Goal: Information Seeking & Learning: Find specific fact

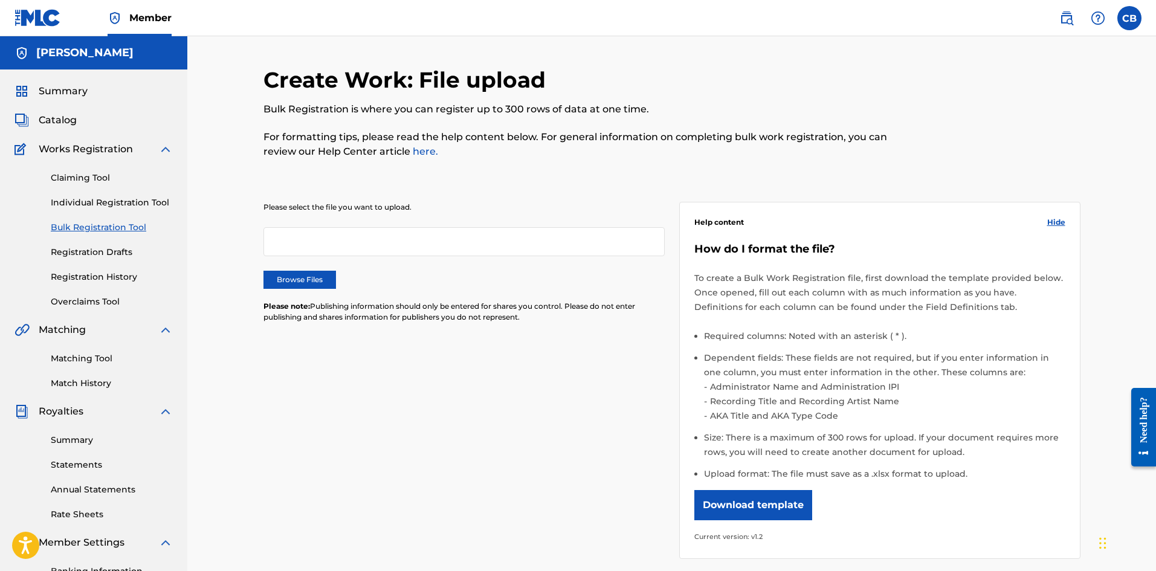
click at [117, 152] on span "Works Registration" at bounding box center [86, 149] width 94 height 15
click at [120, 349] on div "Matching Tool Match History" at bounding box center [94, 363] width 158 height 53
click at [106, 359] on link "Matching Tool" at bounding box center [112, 358] width 122 height 13
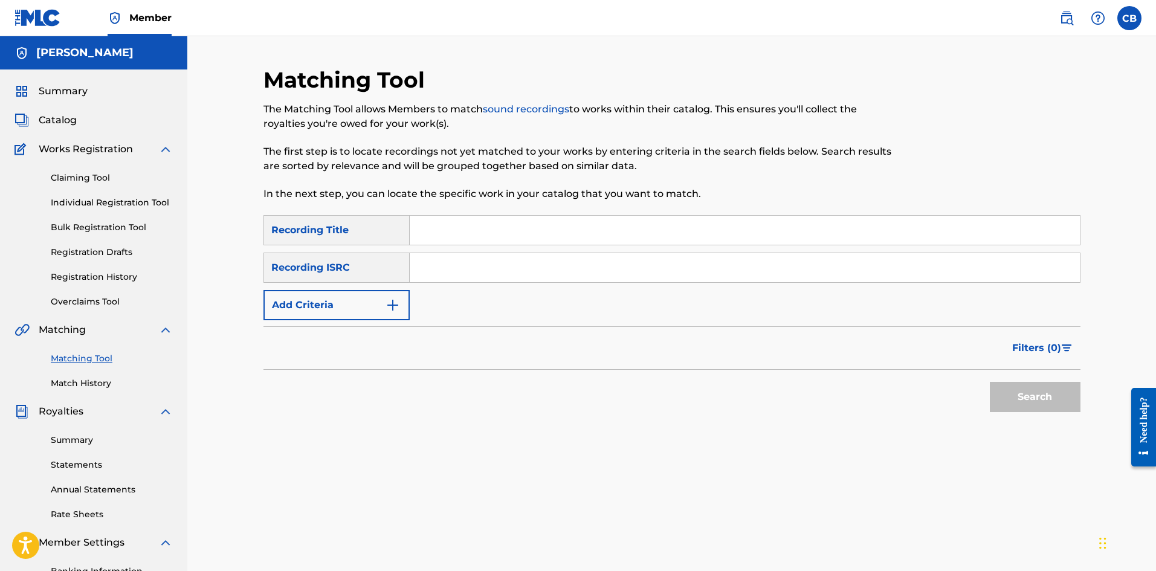
click at [88, 386] on link "Match History" at bounding box center [112, 383] width 122 height 13
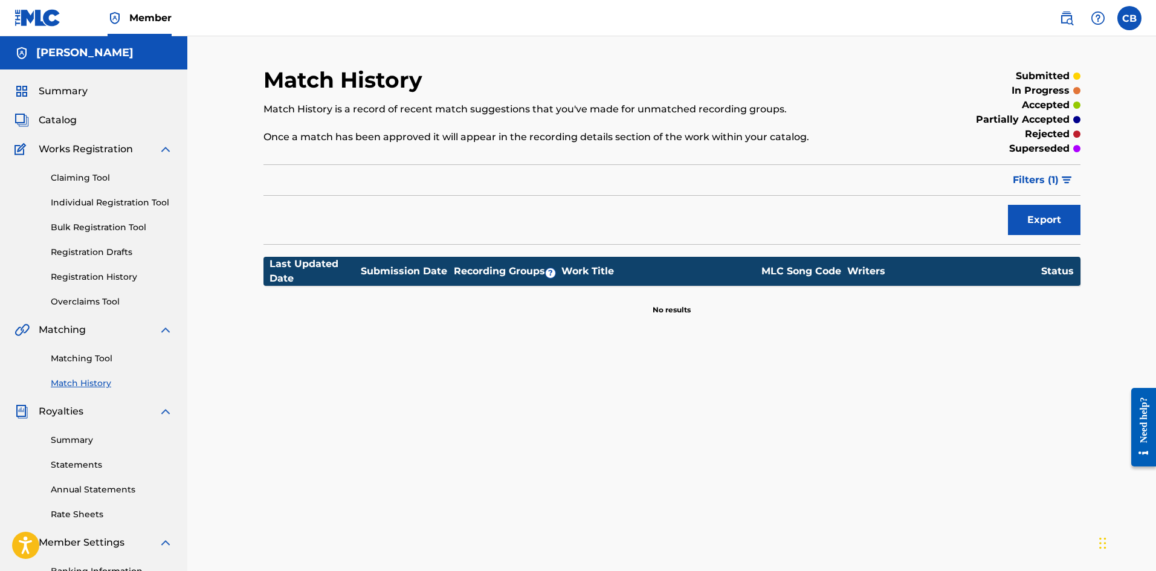
click at [89, 362] on link "Matching Tool" at bounding box center [112, 358] width 122 height 13
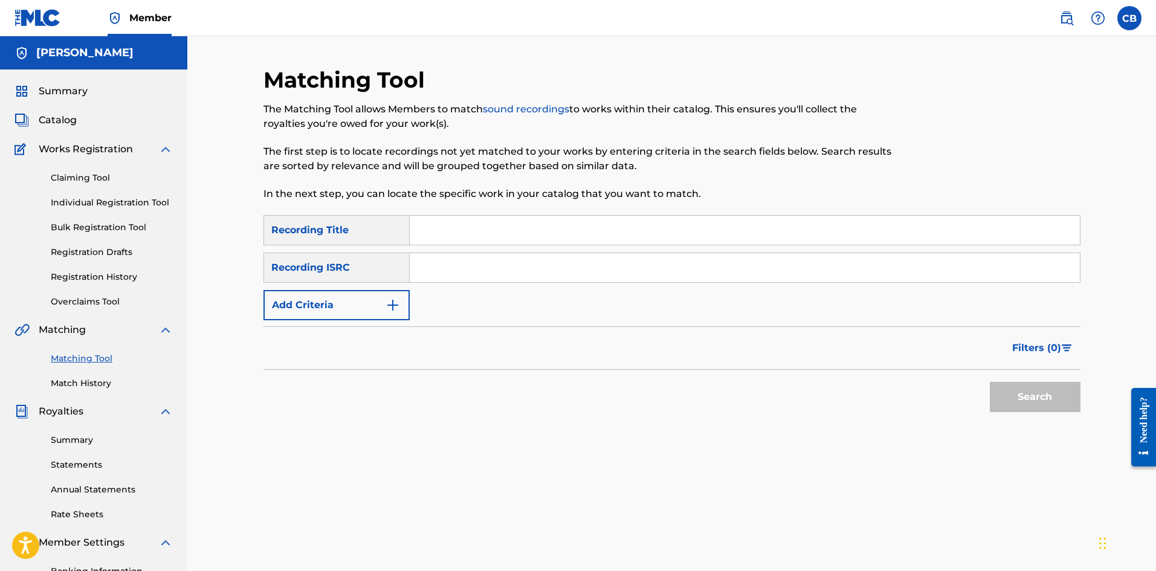
click at [60, 115] on span "Catalog" at bounding box center [58, 120] width 38 height 15
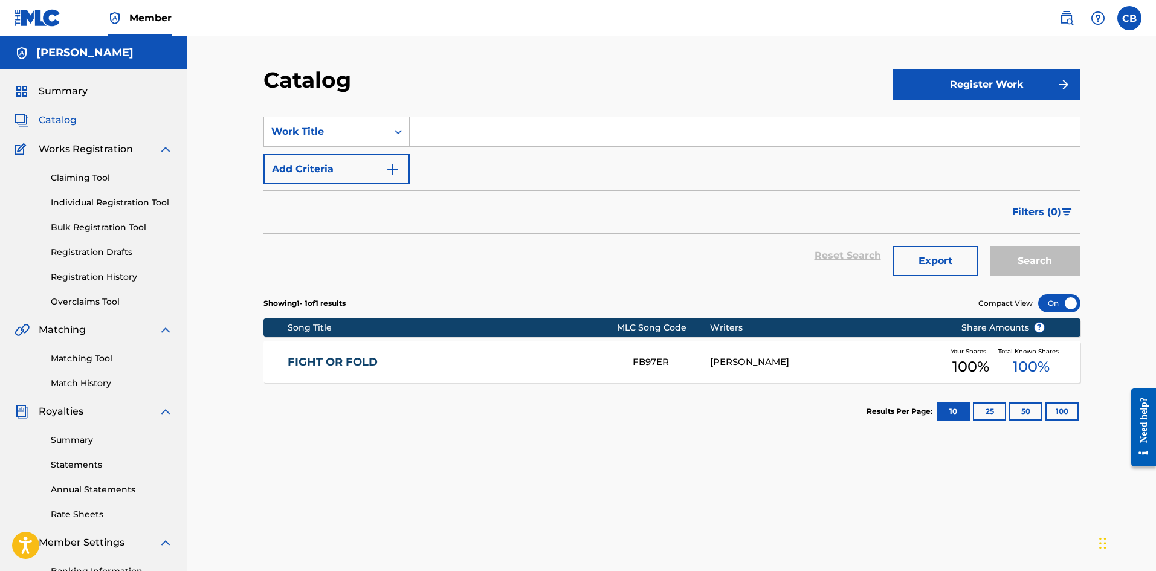
click at [101, 171] on div "Claiming Tool Individual Registration Tool Bulk Registration Tool Registration …" at bounding box center [94, 232] width 158 height 152
click at [103, 175] on link "Claiming Tool" at bounding box center [112, 178] width 122 height 13
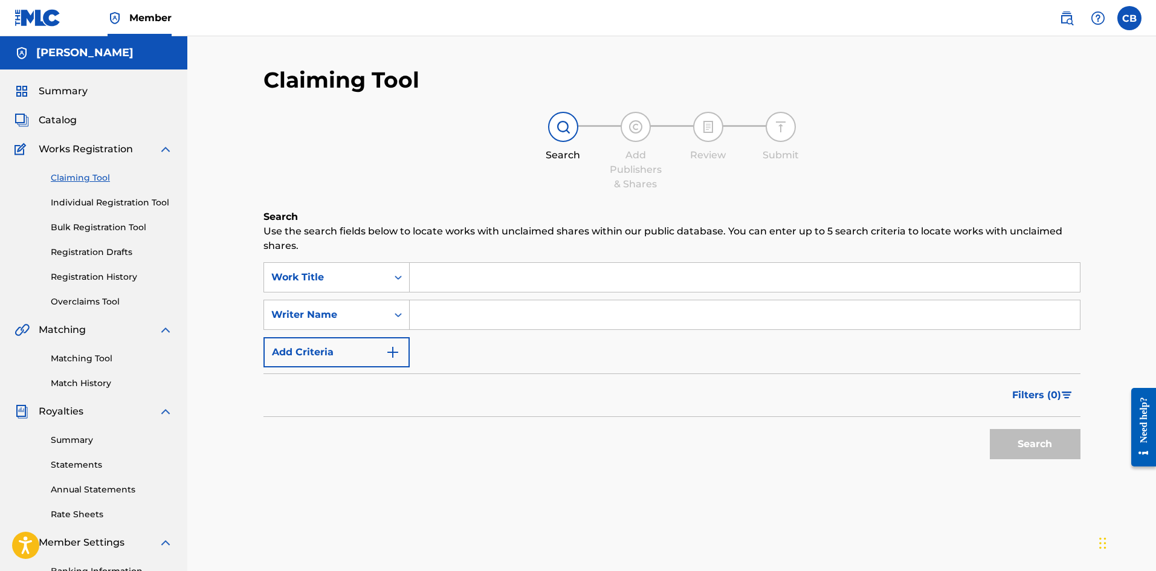
click at [577, 277] on input "Search Form" at bounding box center [745, 277] width 670 height 29
click at [452, 279] on input "fight o fold" at bounding box center [745, 277] width 670 height 29
type input "fight or fold"
click at [466, 313] on input "Search Form" at bounding box center [745, 314] width 670 height 29
type input "[PERSON_NAME]"
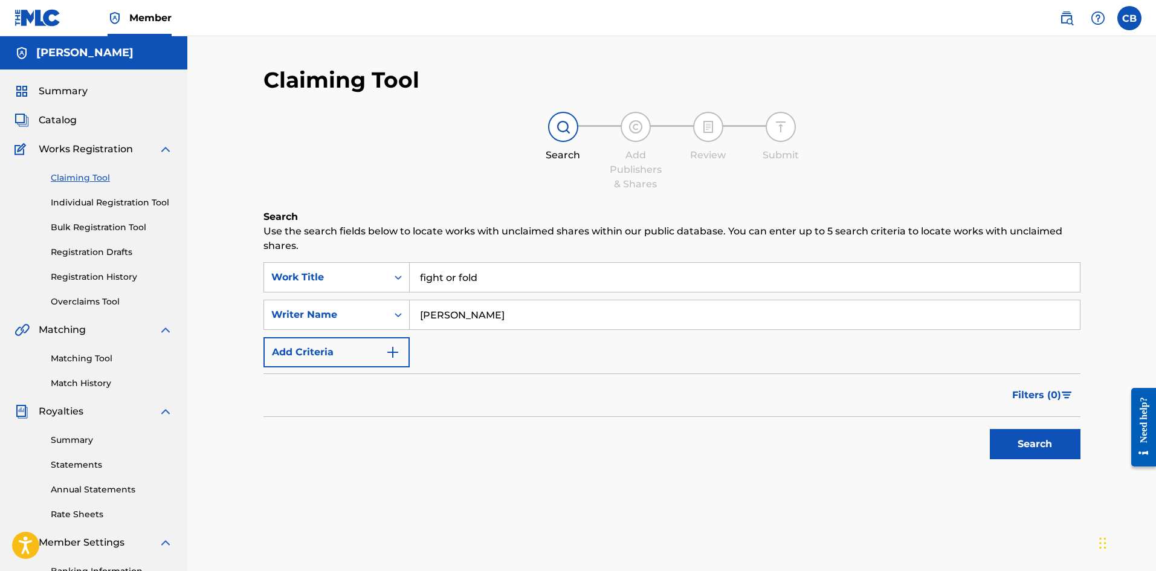
click at [990, 429] on button "Search" at bounding box center [1035, 444] width 91 height 30
click at [565, 280] on input "fight or fold" at bounding box center [745, 277] width 670 height 29
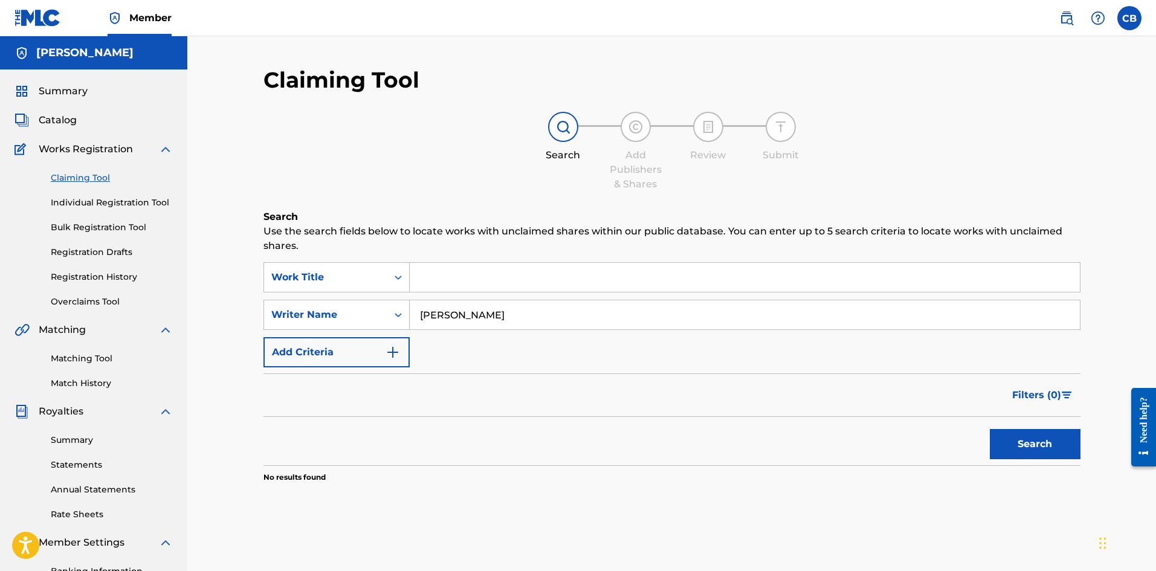
click at [990, 429] on button "Search" at bounding box center [1035, 444] width 91 height 30
click at [1022, 444] on button "Search" at bounding box center [1035, 444] width 91 height 30
click at [539, 327] on input "[PERSON_NAME]" at bounding box center [745, 314] width 670 height 29
drag, startPoint x: 538, startPoint y: 327, endPoint x: 537, endPoint y: 320, distance: 6.9
click at [538, 326] on input "[PERSON_NAME]" at bounding box center [745, 314] width 670 height 29
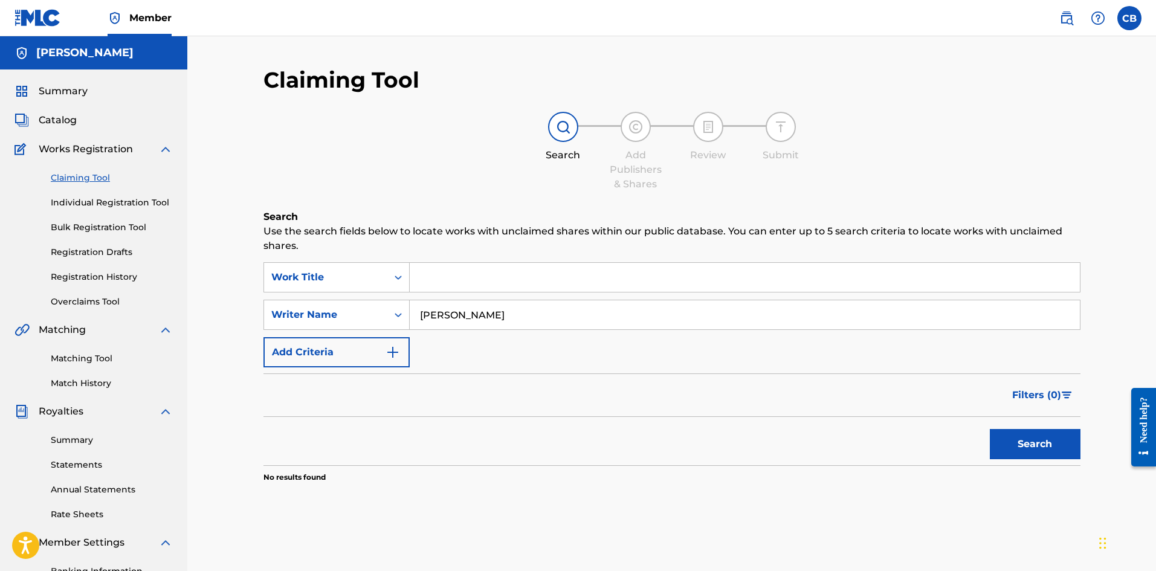
click at [537, 320] on input "[PERSON_NAME]" at bounding box center [745, 314] width 670 height 29
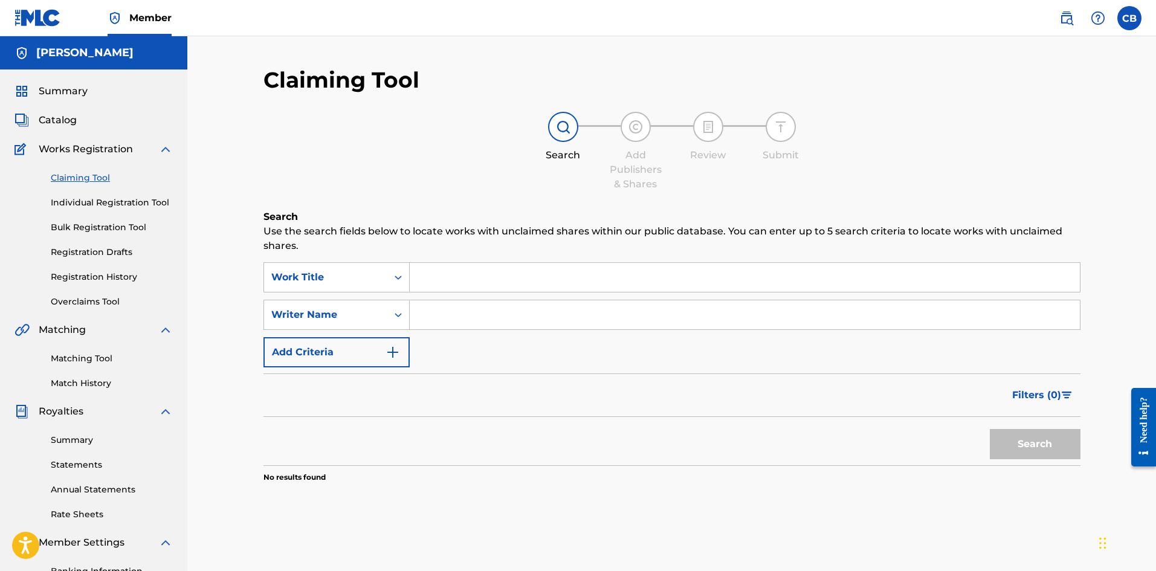
click at [355, 352] on button "Add Criteria" at bounding box center [336, 352] width 146 height 30
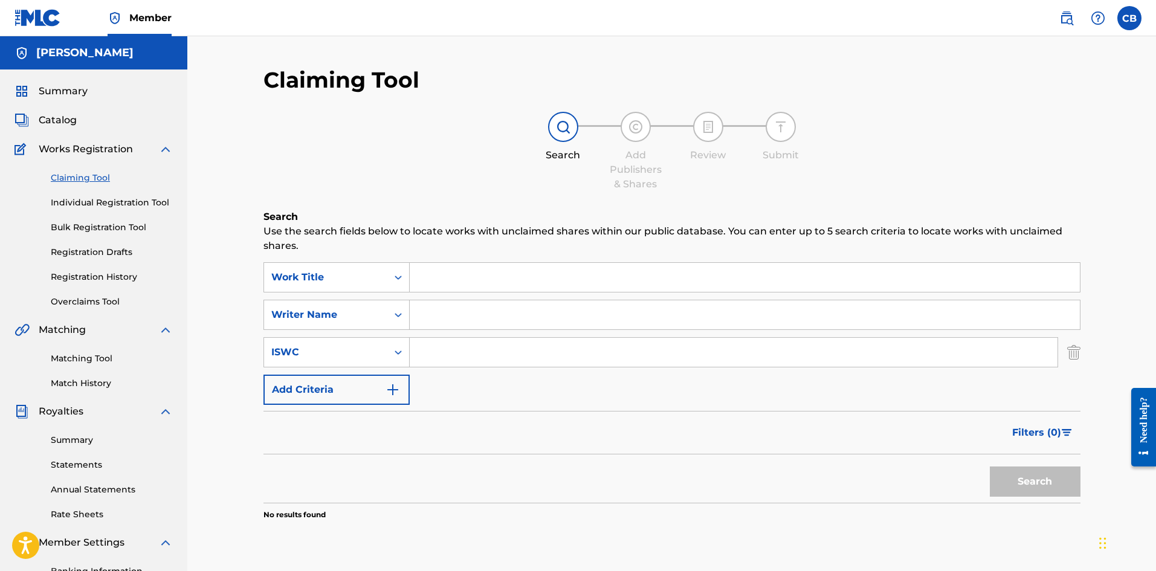
click at [70, 121] on span "Catalog" at bounding box center [58, 120] width 38 height 15
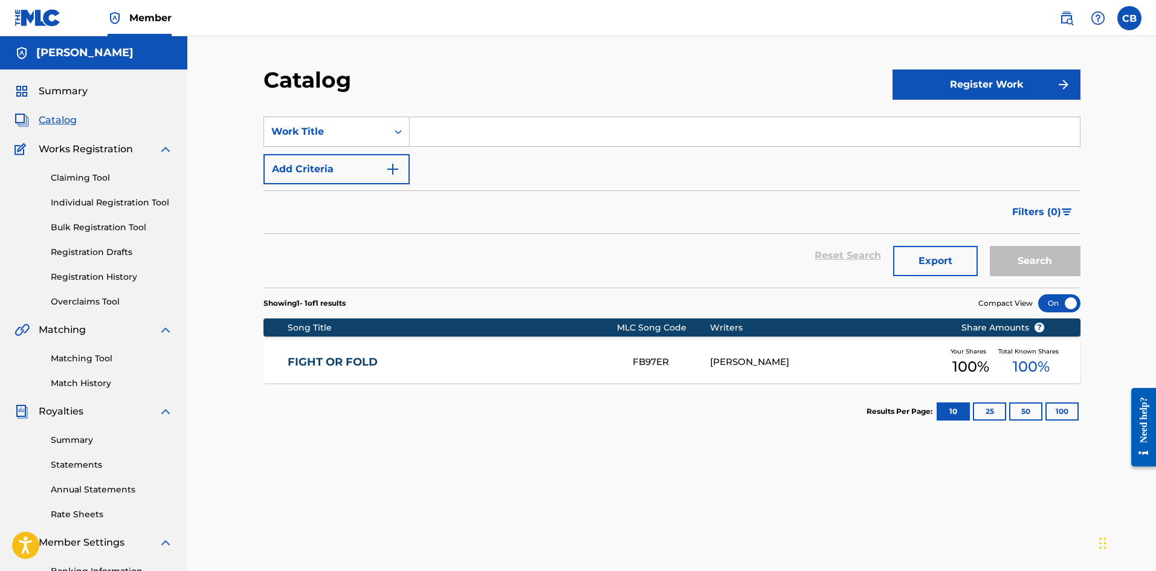
click at [653, 357] on div "FB97ER" at bounding box center [671, 362] width 77 height 14
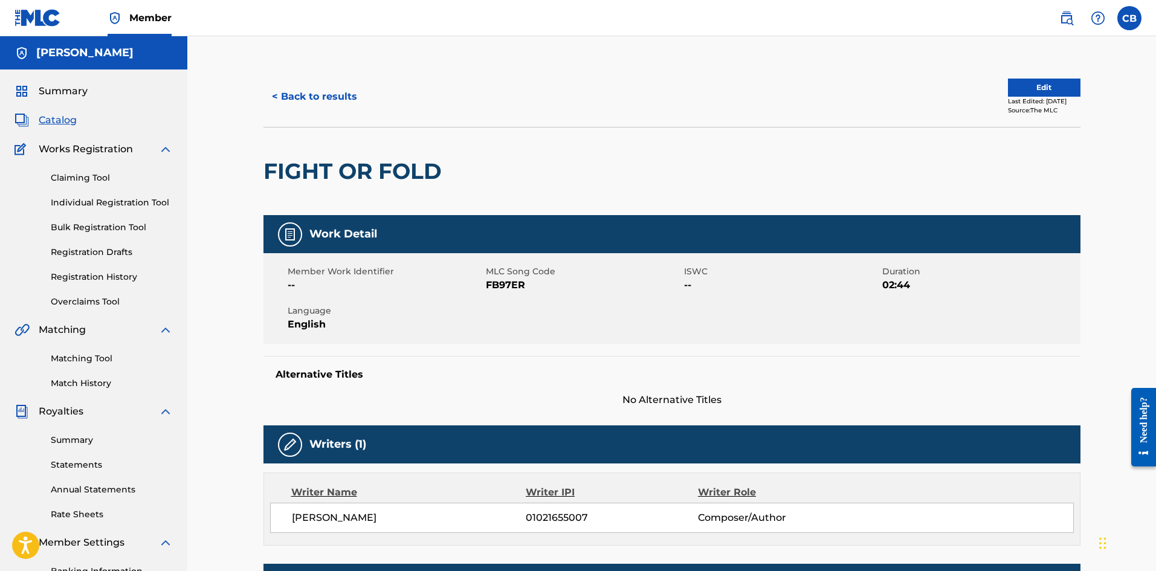
click at [677, 71] on div "< Back to results Edit Last Edited: [DATE] Source: The MLC" at bounding box center [671, 96] width 817 height 60
